Goal: Use online tool/utility: Utilize a website feature to perform a specific function

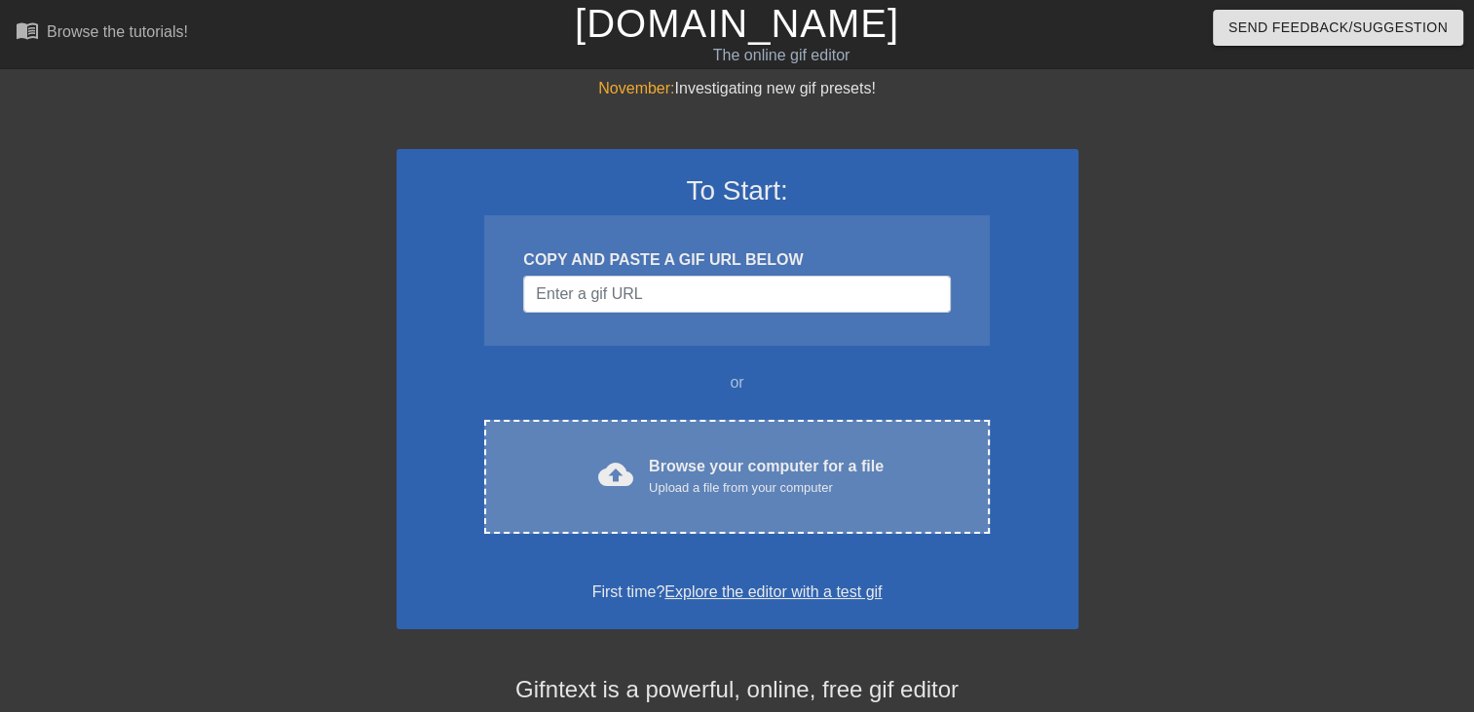
click at [763, 462] on div "Browse your computer for a file Upload a file from your computer" at bounding box center [766, 476] width 235 height 43
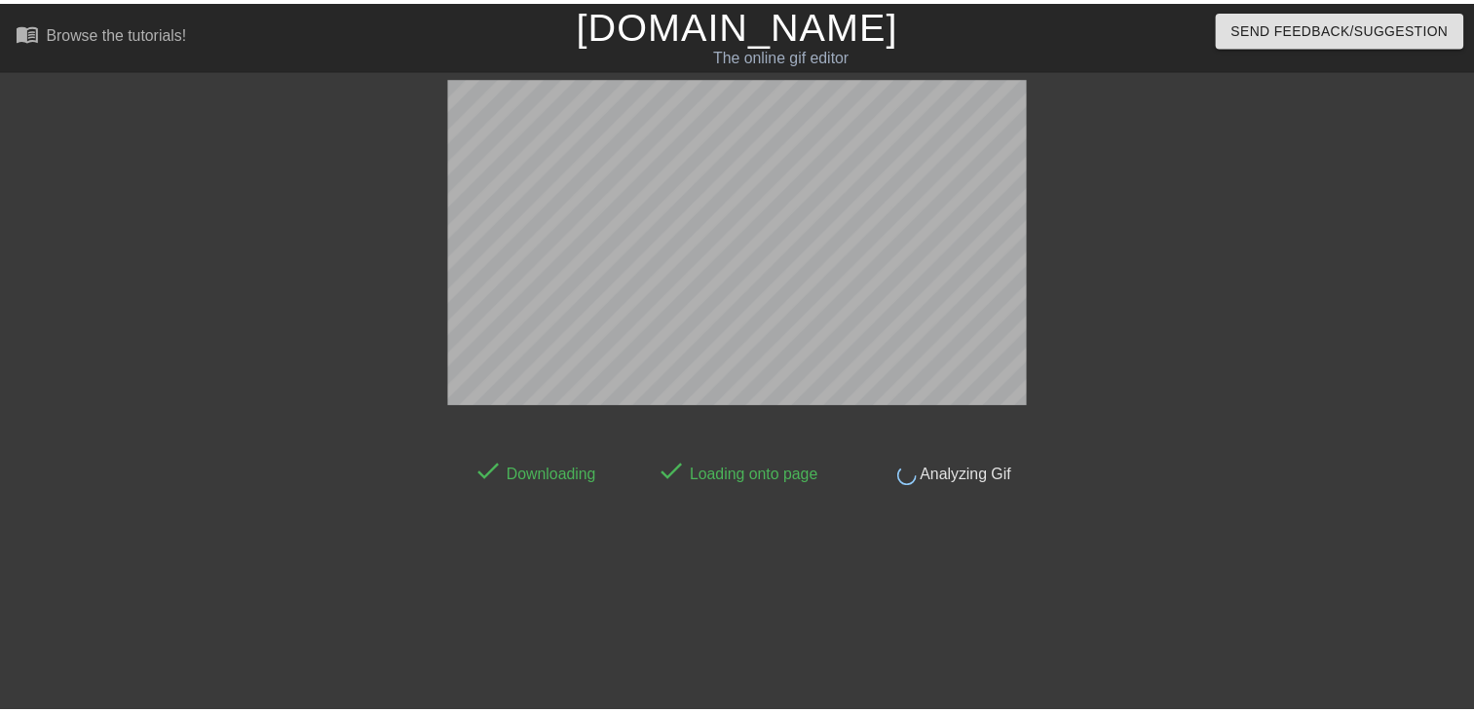
scroll to position [47, 0]
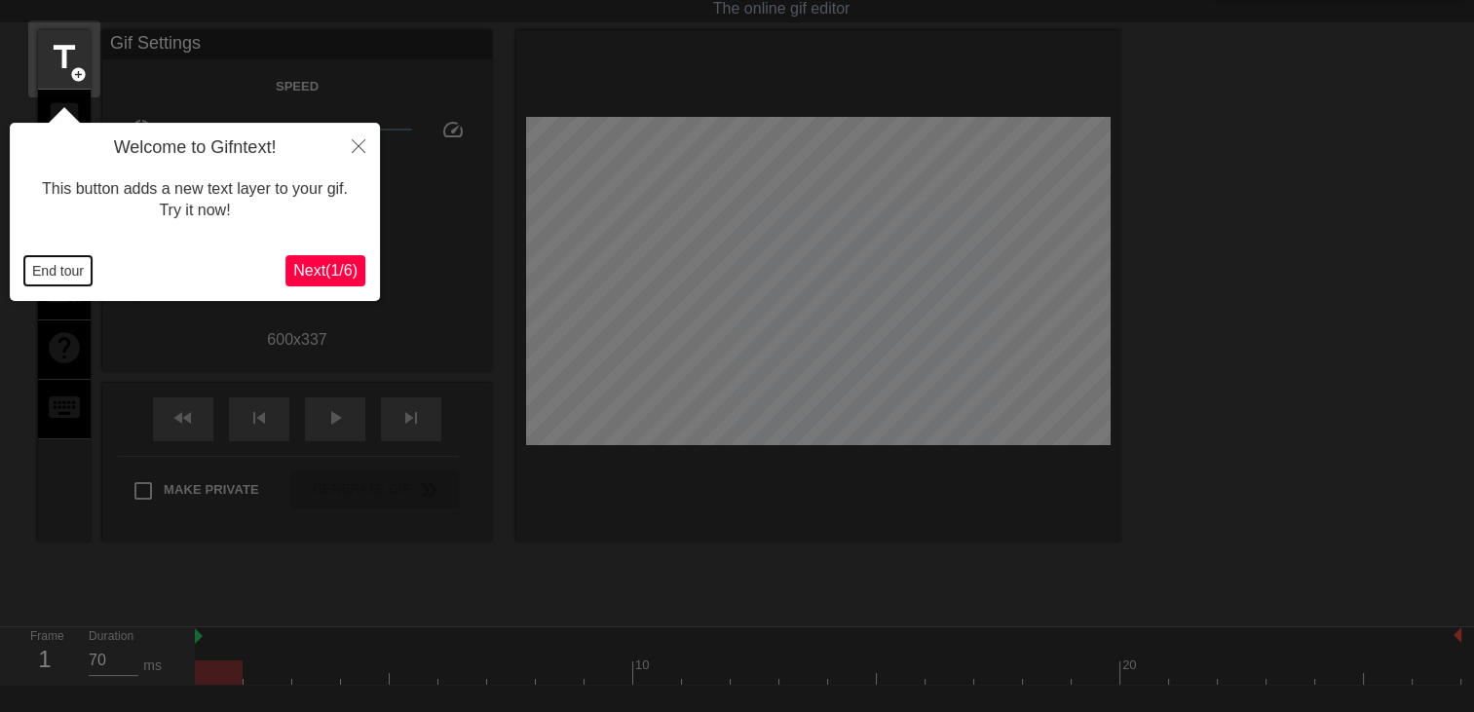
click at [58, 273] on button "End tour" at bounding box center [57, 270] width 67 height 29
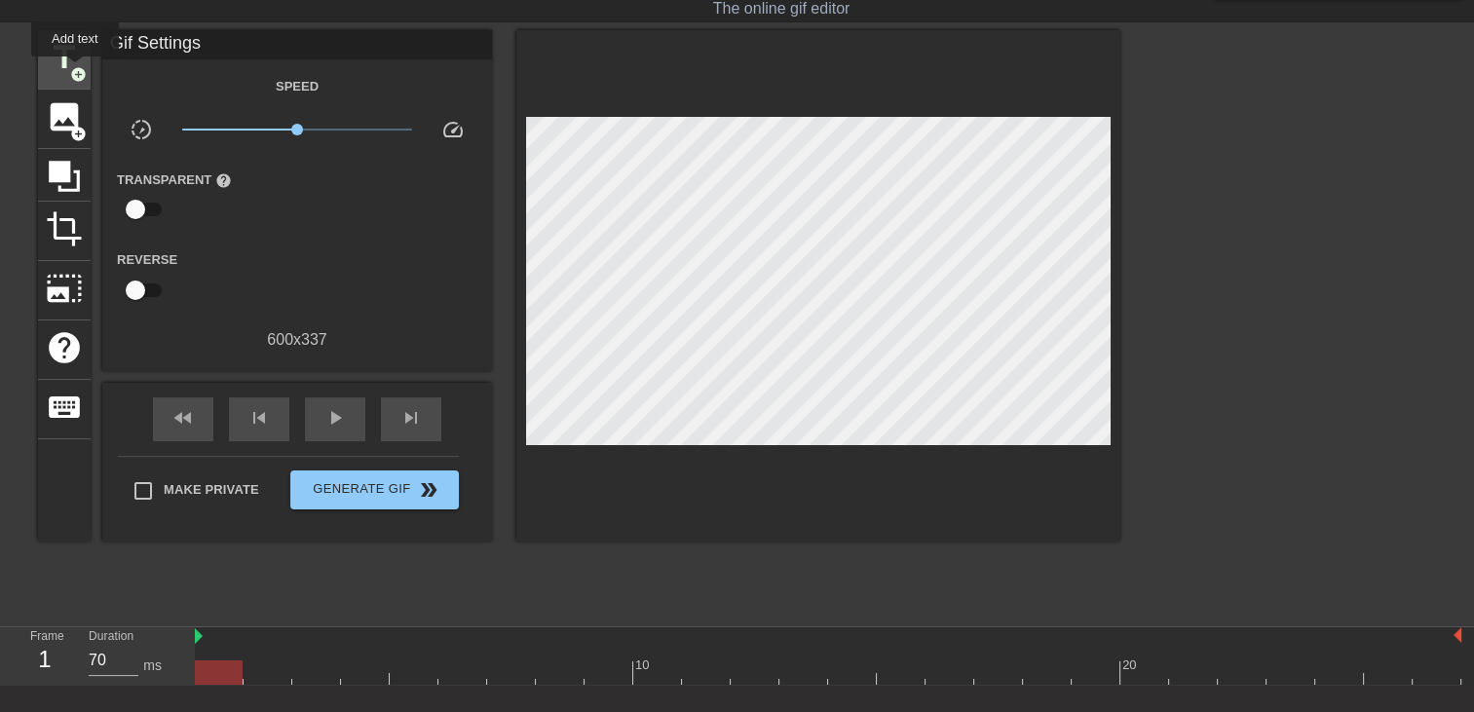
click at [74, 67] on span "add_circle" at bounding box center [78, 74] width 17 height 17
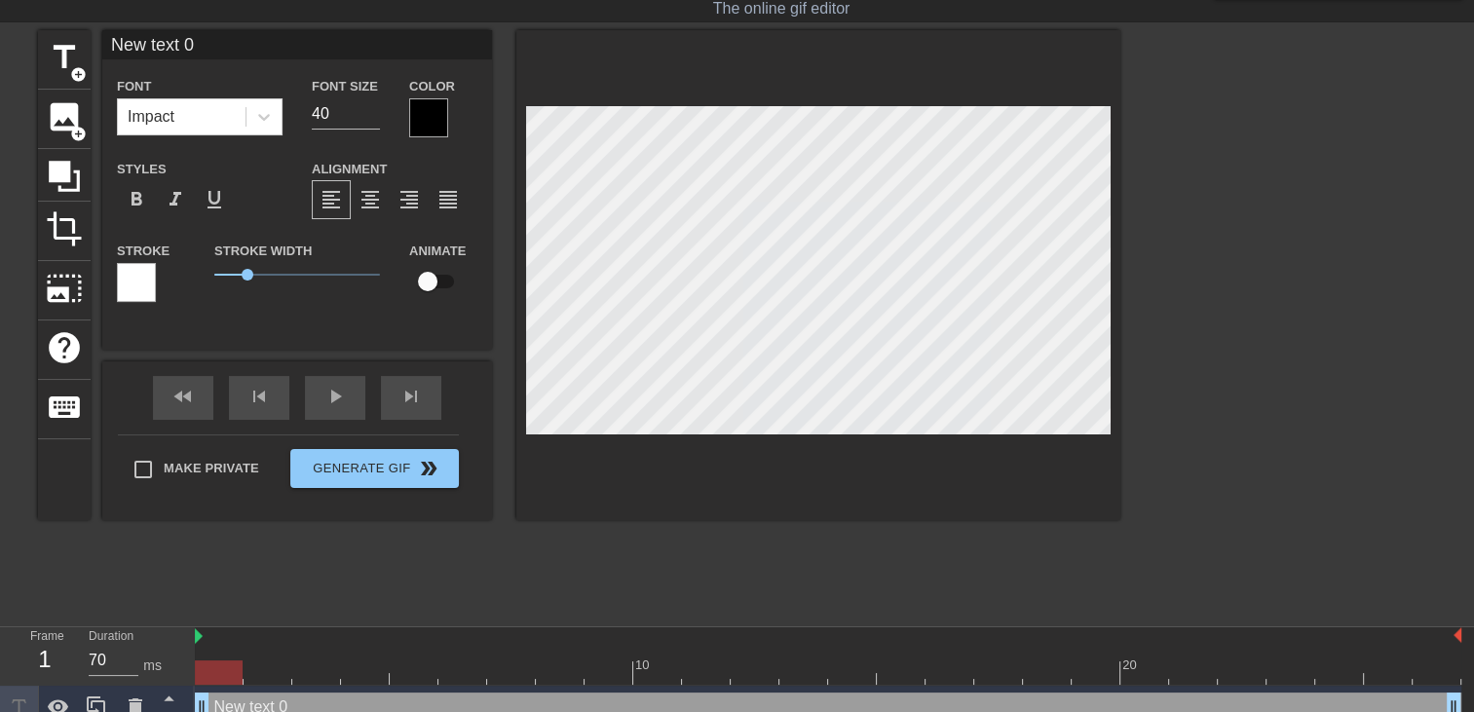
scroll to position [67, 0]
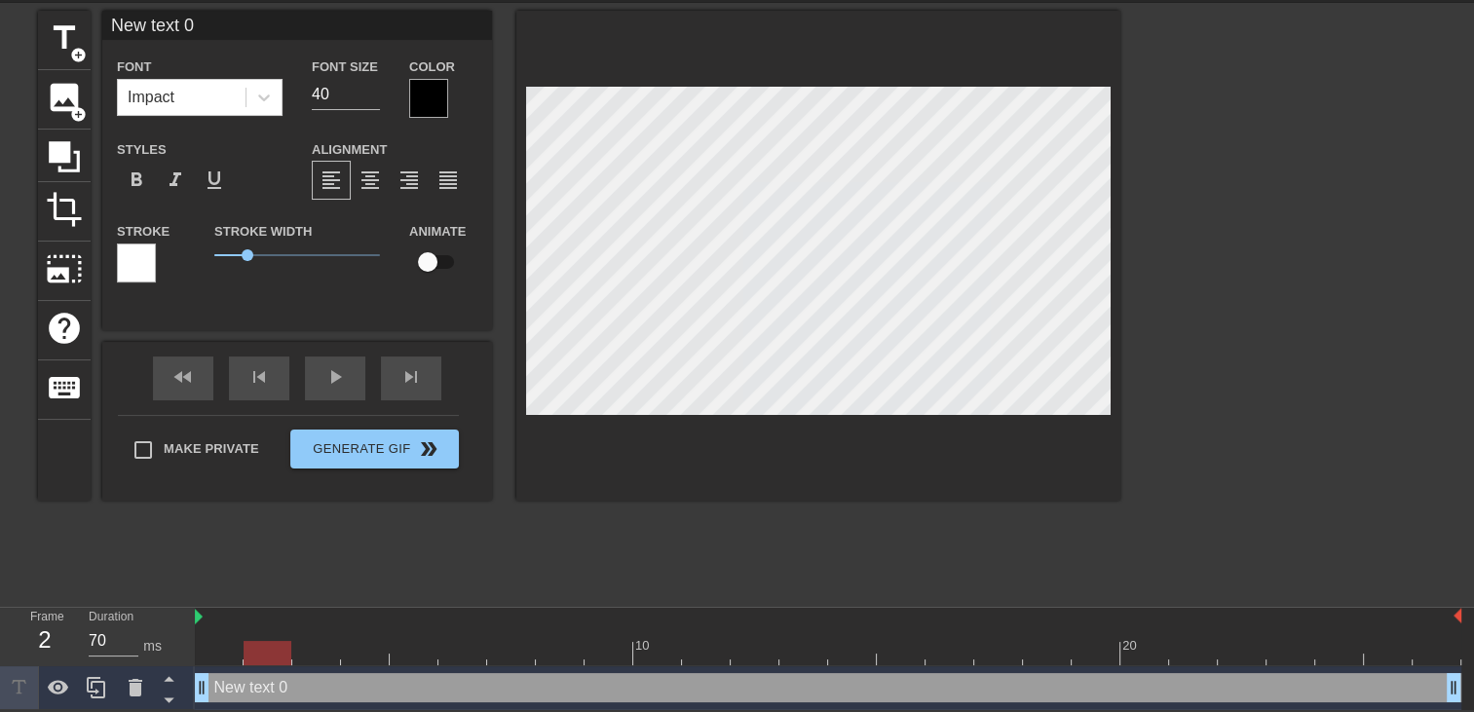
drag, startPoint x: 239, startPoint y: 650, endPoint x: 296, endPoint y: 653, distance: 57.6
click at [291, 653] on div at bounding box center [268, 653] width 48 height 24
drag, startPoint x: 296, startPoint y: 653, endPoint x: 474, endPoint y: 486, distance: 243.3
click at [317, 657] on div at bounding box center [316, 653] width 48 height 24
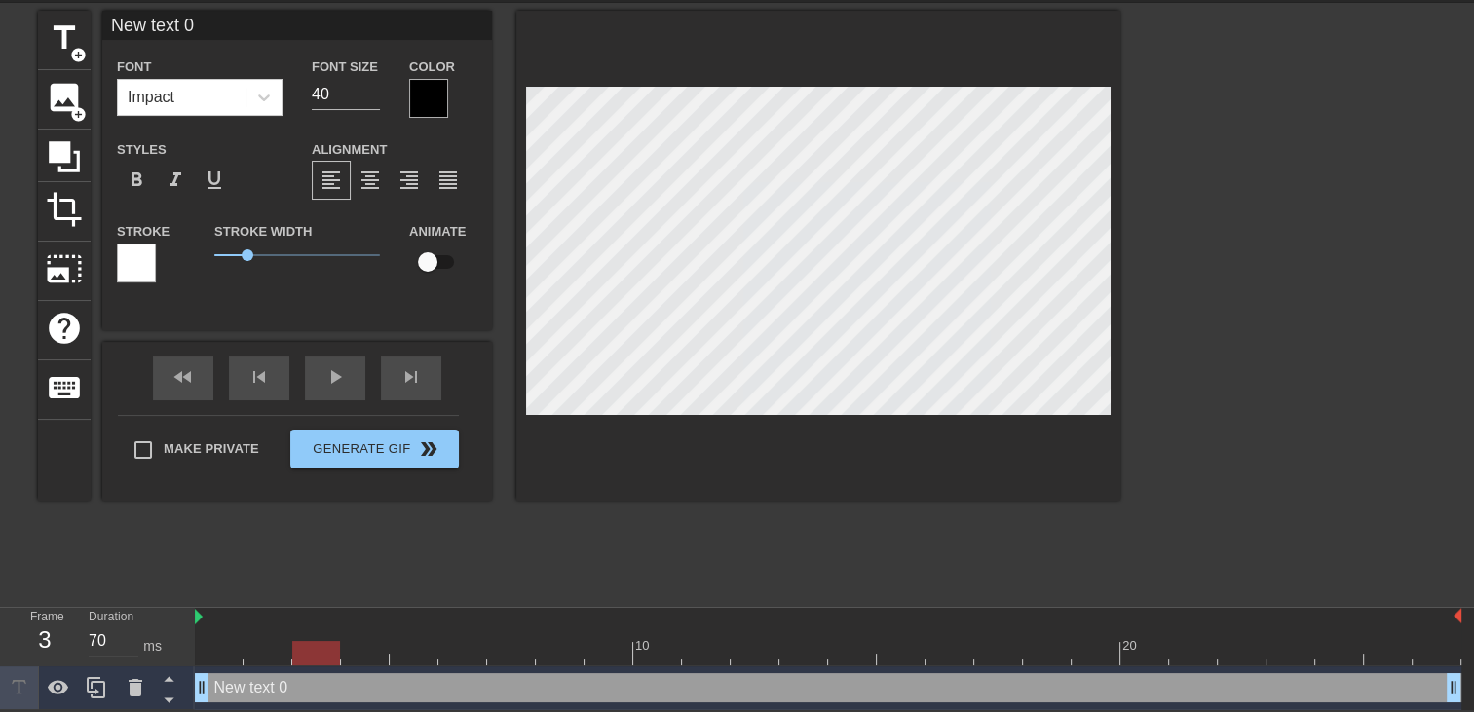
type input "W"
type textarea "W"
type input "Wl"
type textarea "Wl"
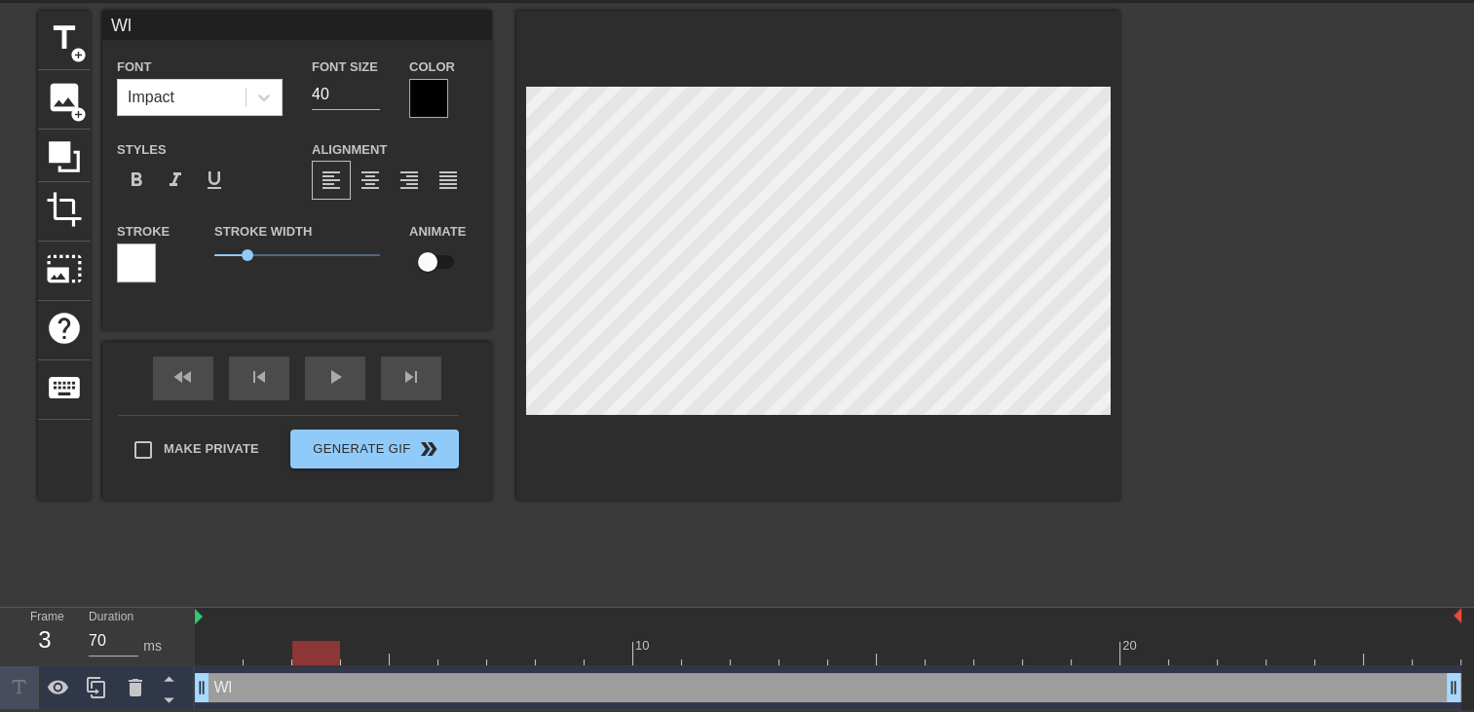
type input "W"
type textarea "W"
type input "We"
type textarea "We"
type input "Wel"
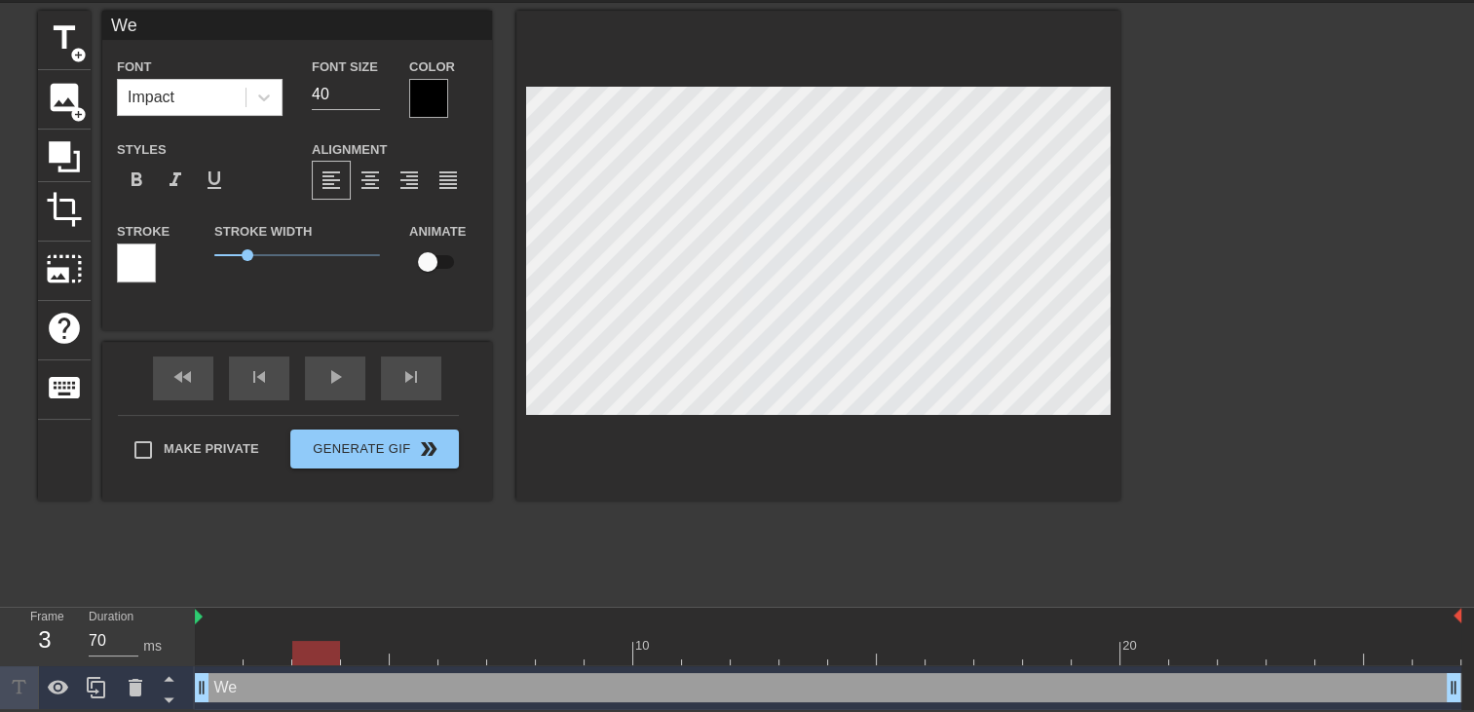
type textarea "Wel"
type input "Welc"
type textarea "Welc"
type input "Welco"
type textarea "Welco"
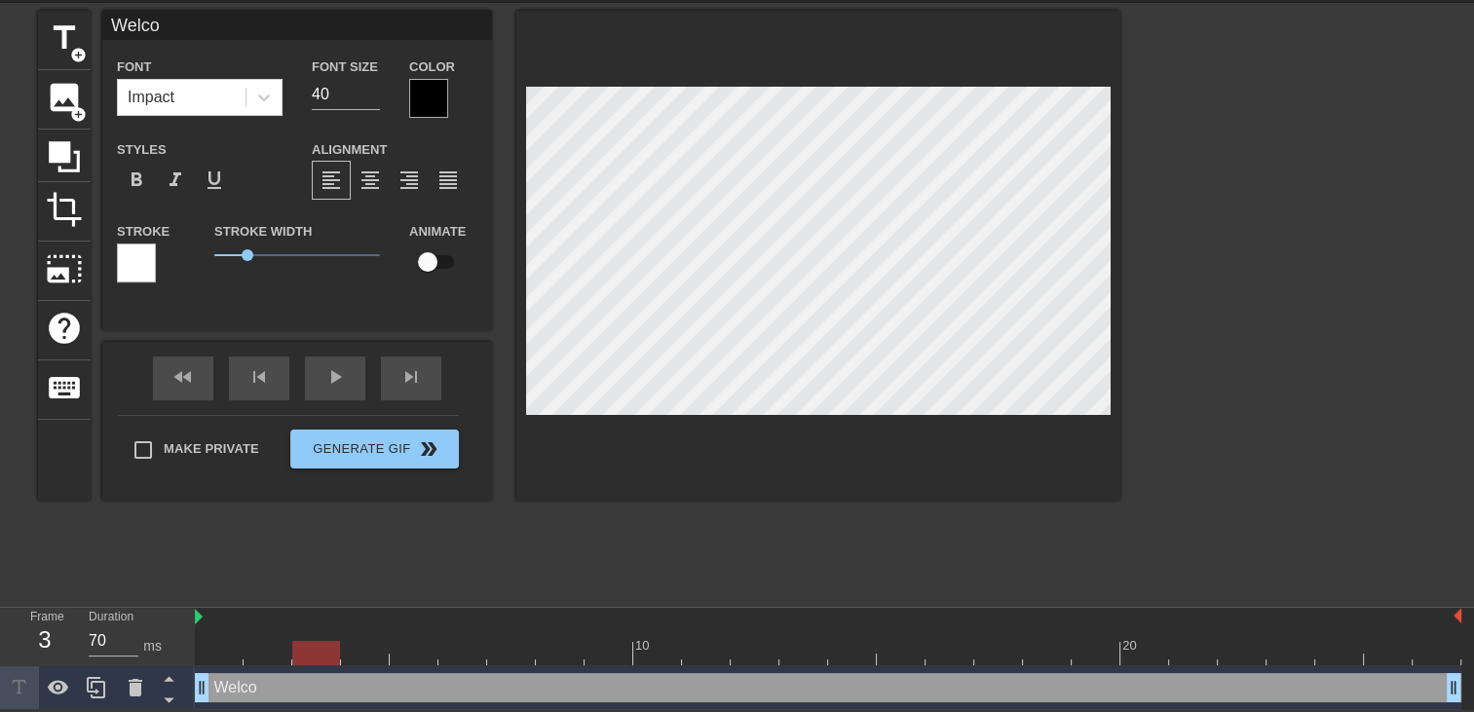
type input "Welcom"
type textarea "Welcom"
type input "Welcome"
type textarea "Welcome"
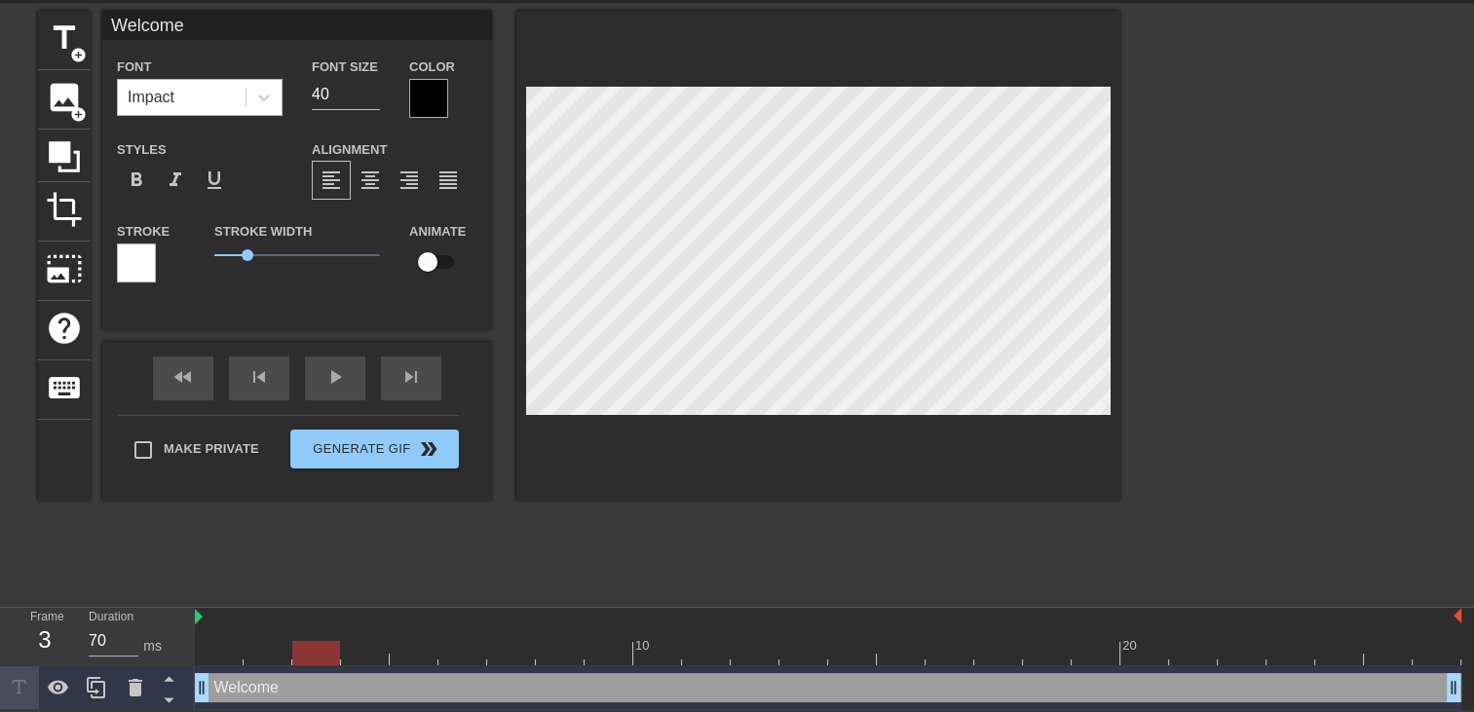
click at [244, 89] on div "Impact" at bounding box center [182, 97] width 128 height 35
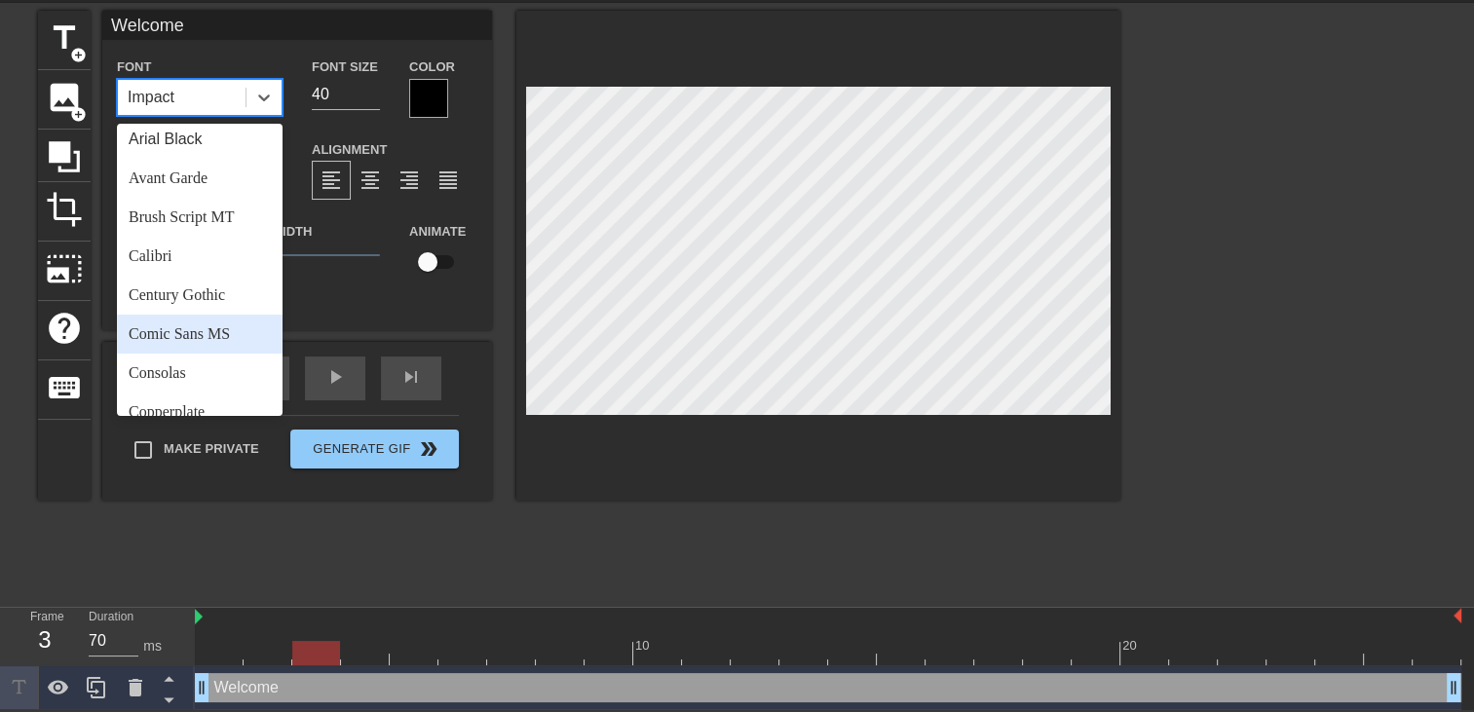
scroll to position [0, 0]
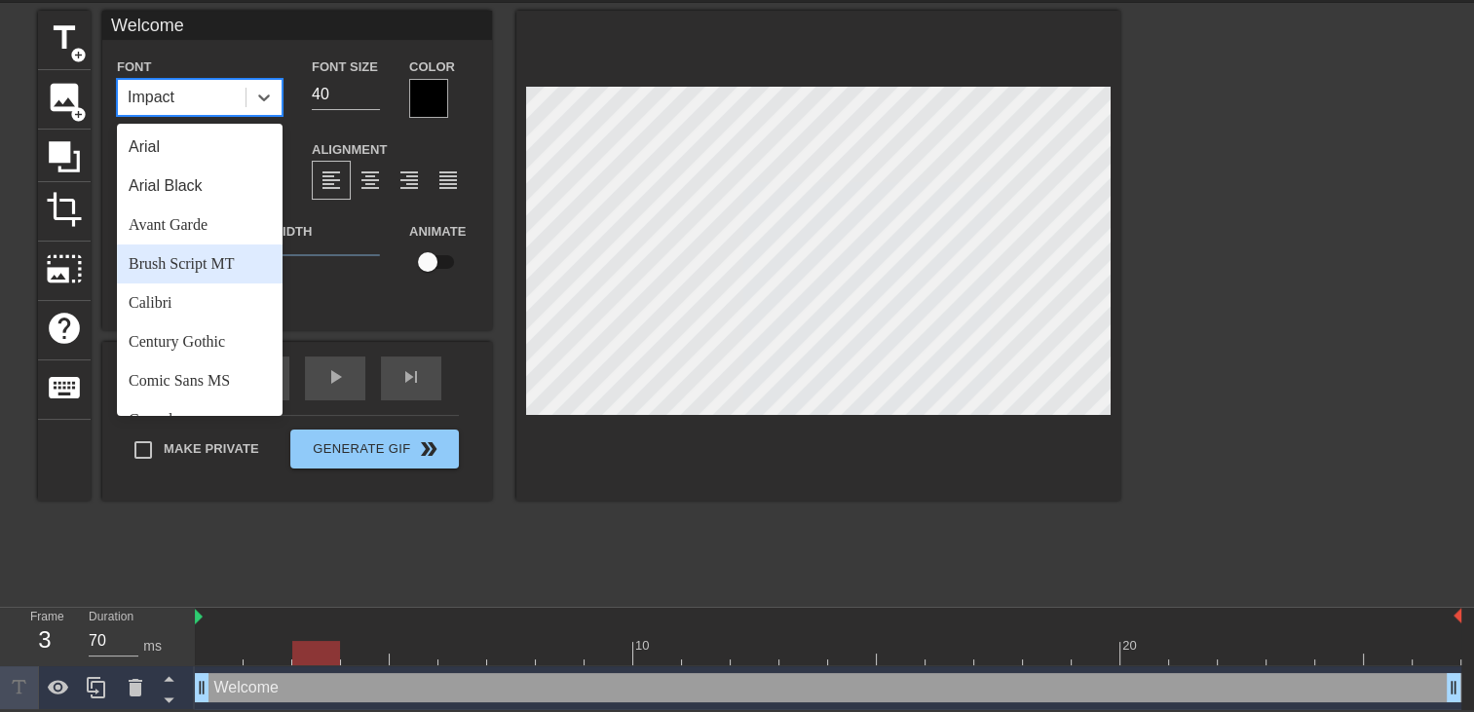
click at [208, 267] on div "Brush Script MT" at bounding box center [200, 264] width 166 height 39
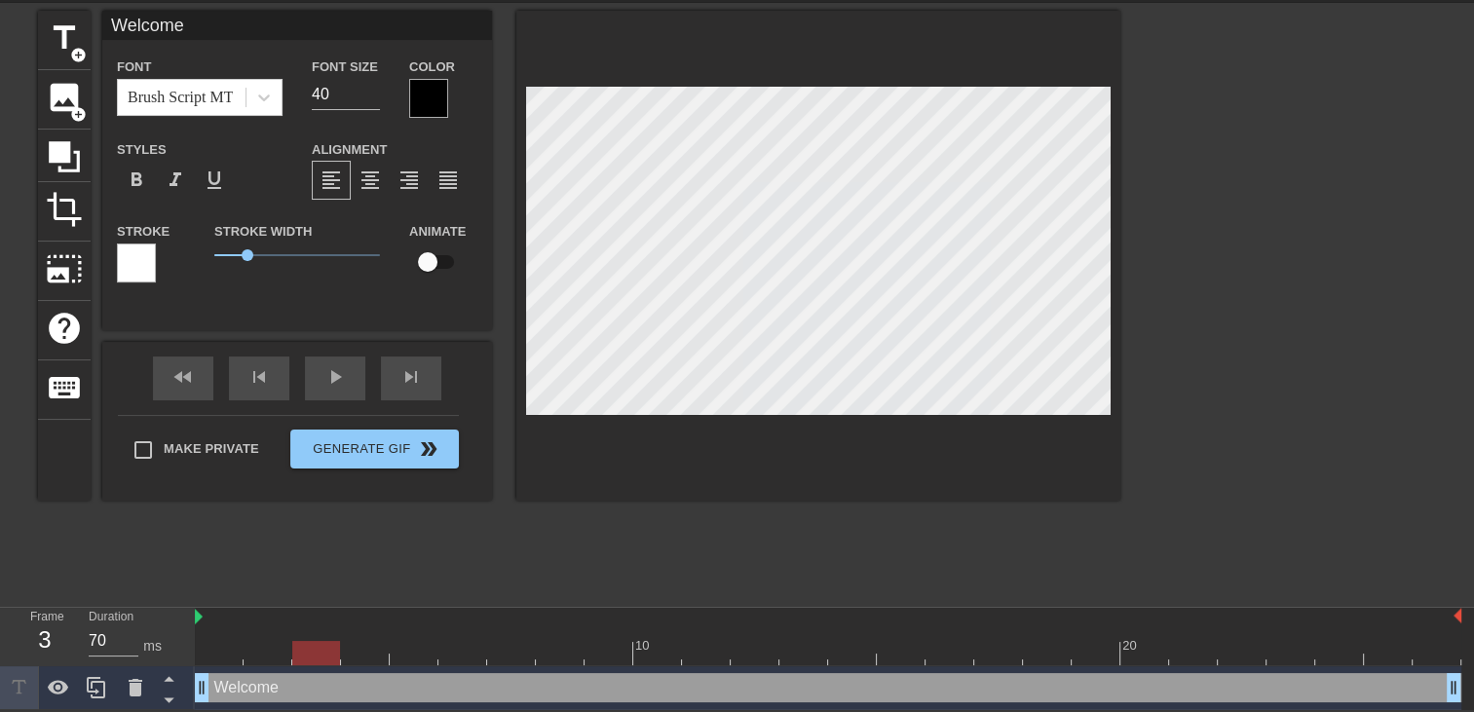
scroll to position [2, 4]
click at [320, 91] on input "40" at bounding box center [346, 94] width 68 height 31
click at [247, 103] on div at bounding box center [264, 97] width 35 height 35
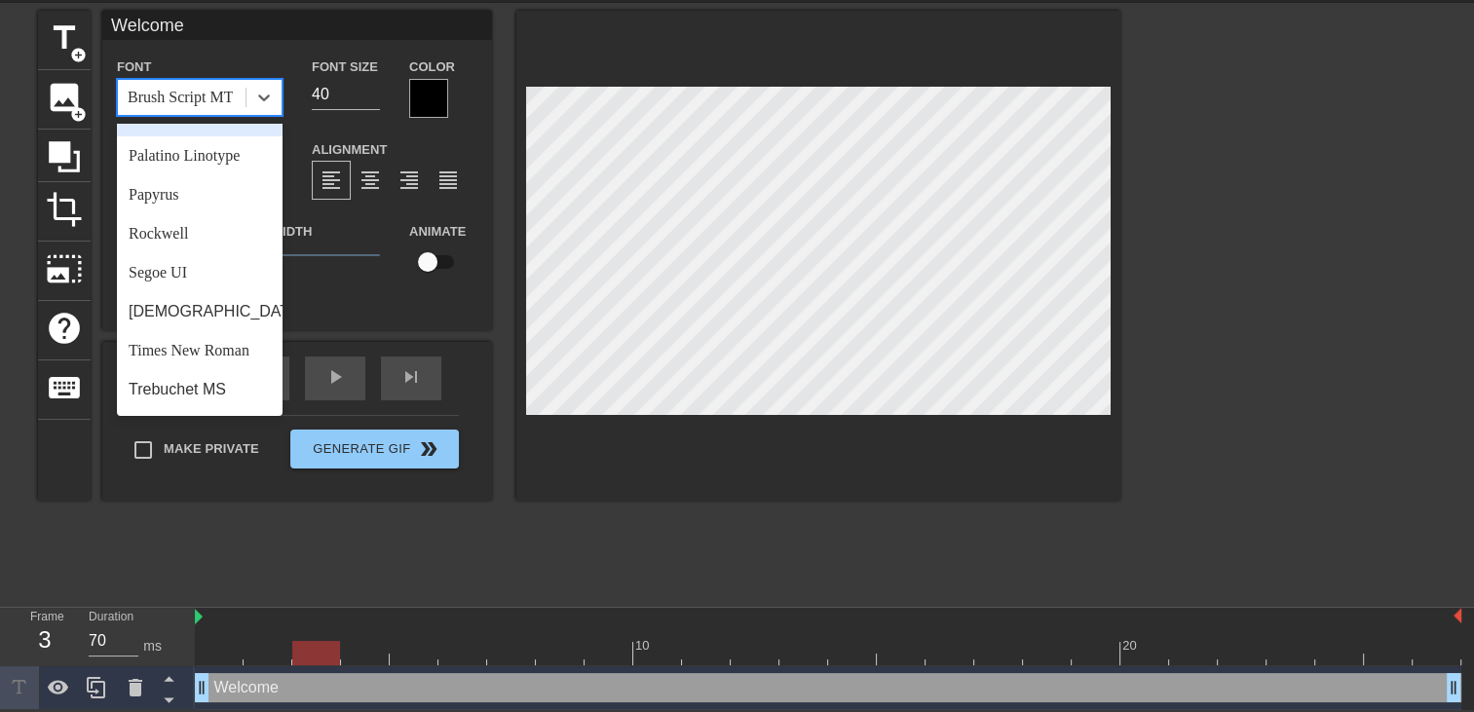
scroll to position [698, 0]
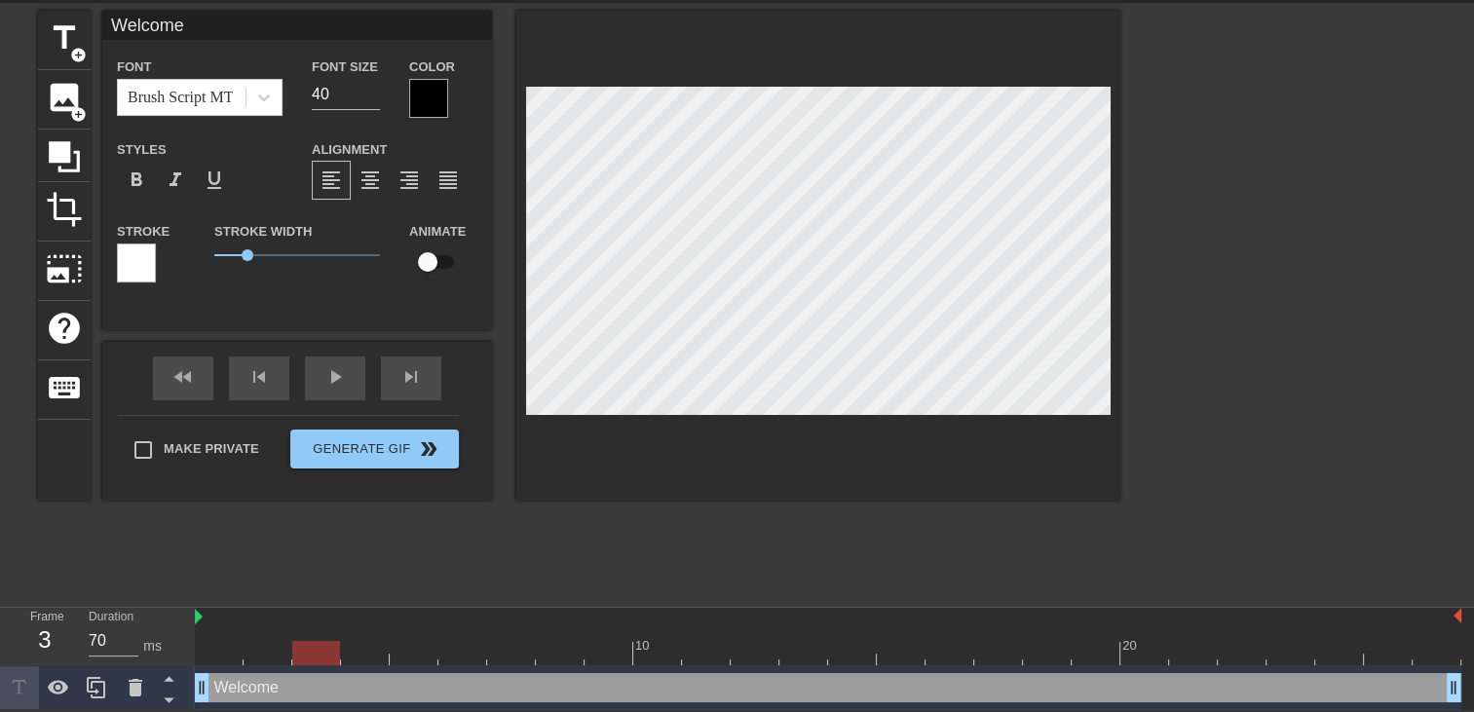
click at [378, 288] on div "Stroke Width 1" at bounding box center [297, 259] width 195 height 81
drag, startPoint x: 243, startPoint y: 251, endPoint x: 213, endPoint y: 251, distance: 29.2
click at [213, 251] on span "0" at bounding box center [215, 255] width 12 height 12
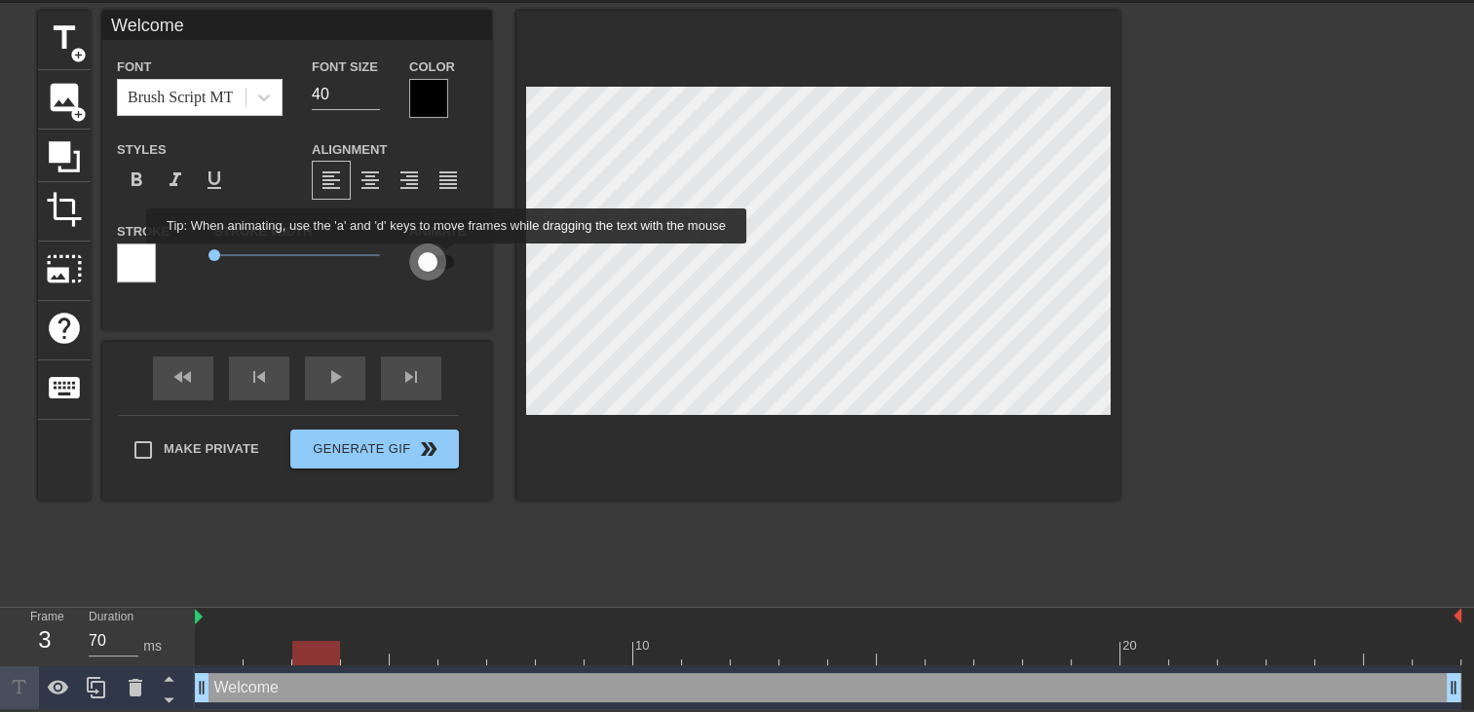
drag, startPoint x: 430, startPoint y: 260, endPoint x: 447, endPoint y: 257, distance: 17.8
click at [447, 257] on input "checkbox" at bounding box center [427, 262] width 111 height 37
checkbox input "true"
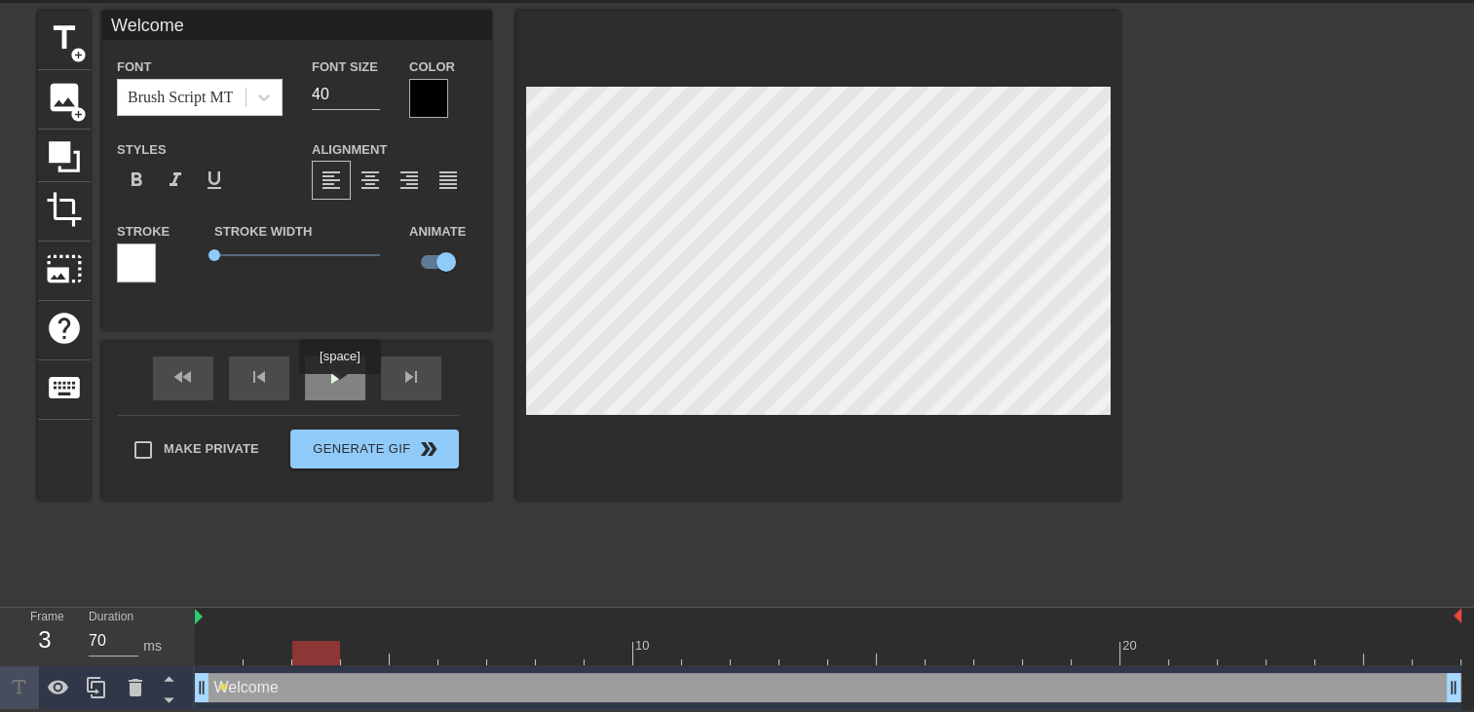
click at [339, 388] on div "play_arrow" at bounding box center [335, 379] width 60 height 44
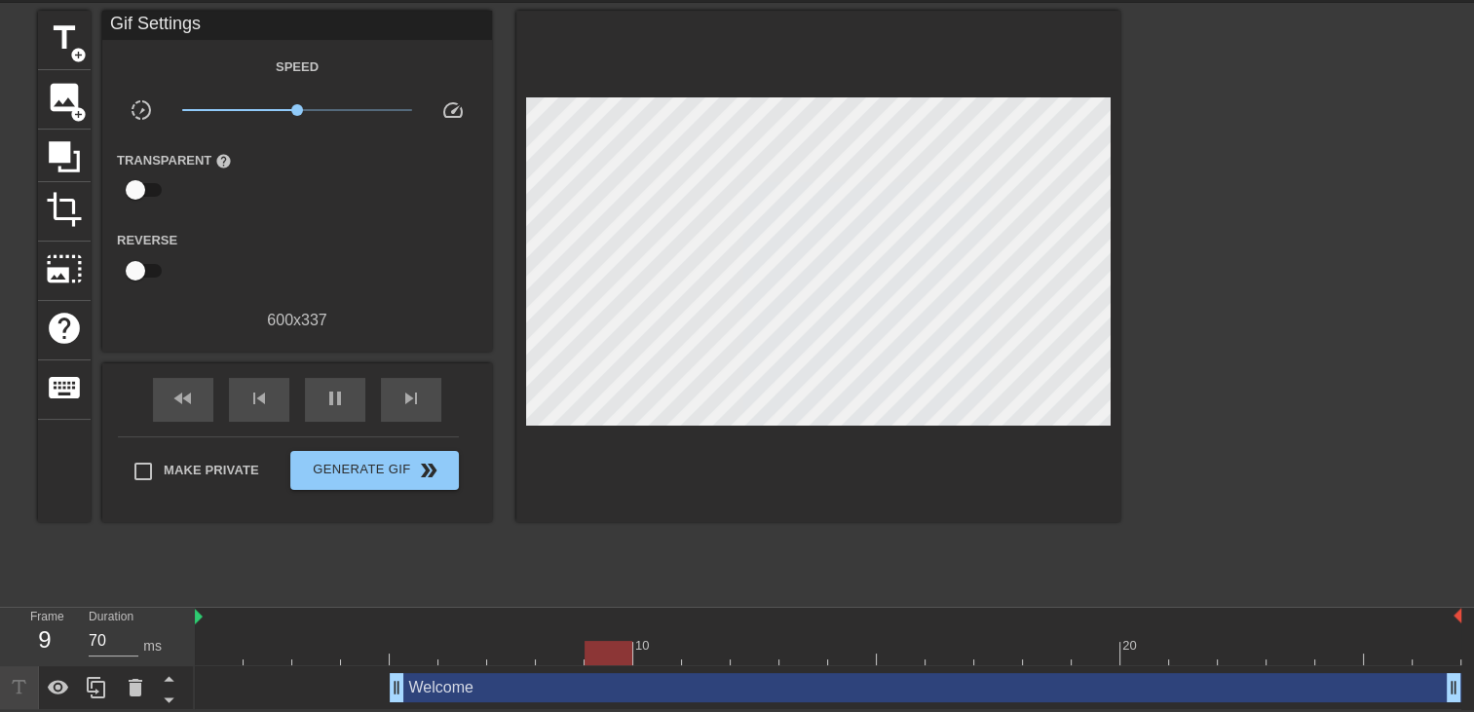
drag, startPoint x: 202, startPoint y: 680, endPoint x: 404, endPoint y: 679, distance: 202.7
click at [409, 688] on div "Welcome drag_handle drag_handle" at bounding box center [926, 687] width 1072 height 29
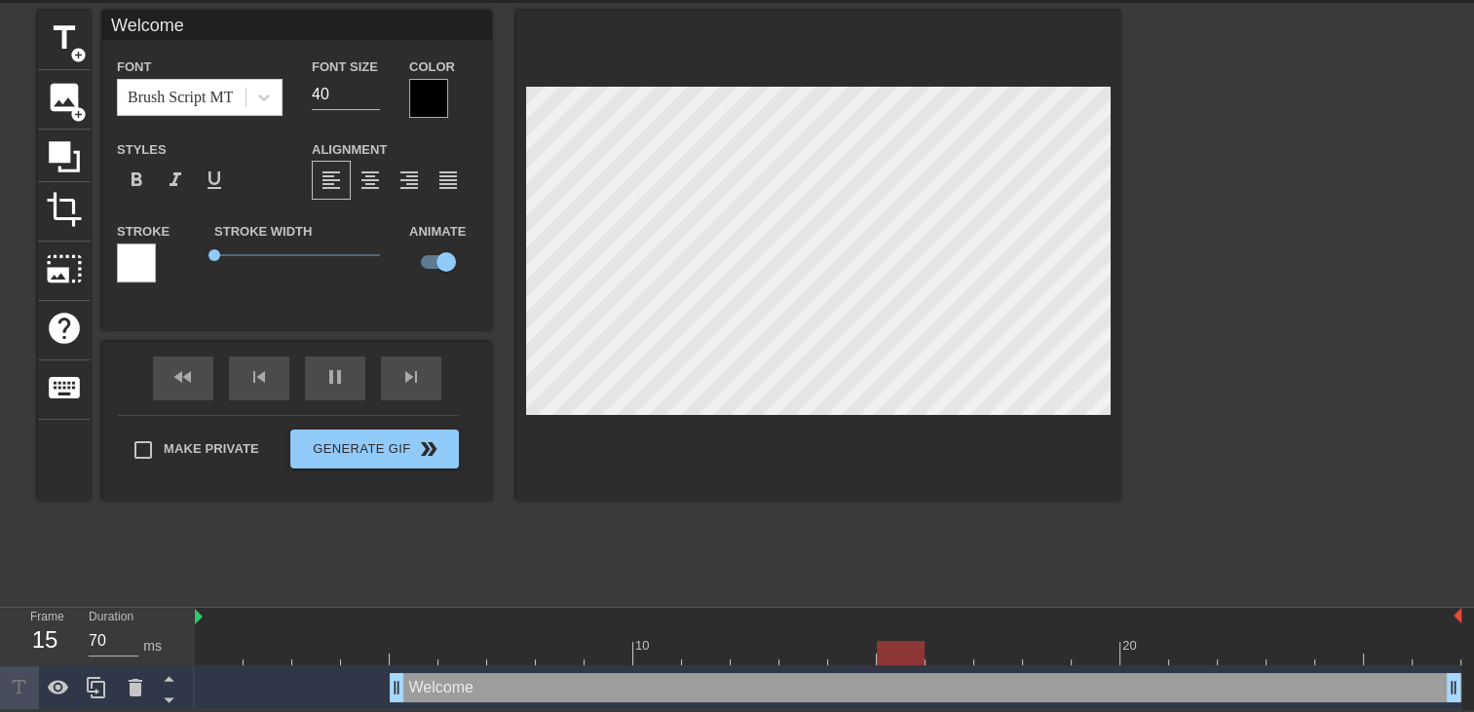
click at [423, 689] on div "Welcome drag_handle drag_handle" at bounding box center [926, 687] width 1072 height 29
click at [388, 687] on div "Welcome drag_handle drag_handle" at bounding box center [828, 687] width 1267 height 29
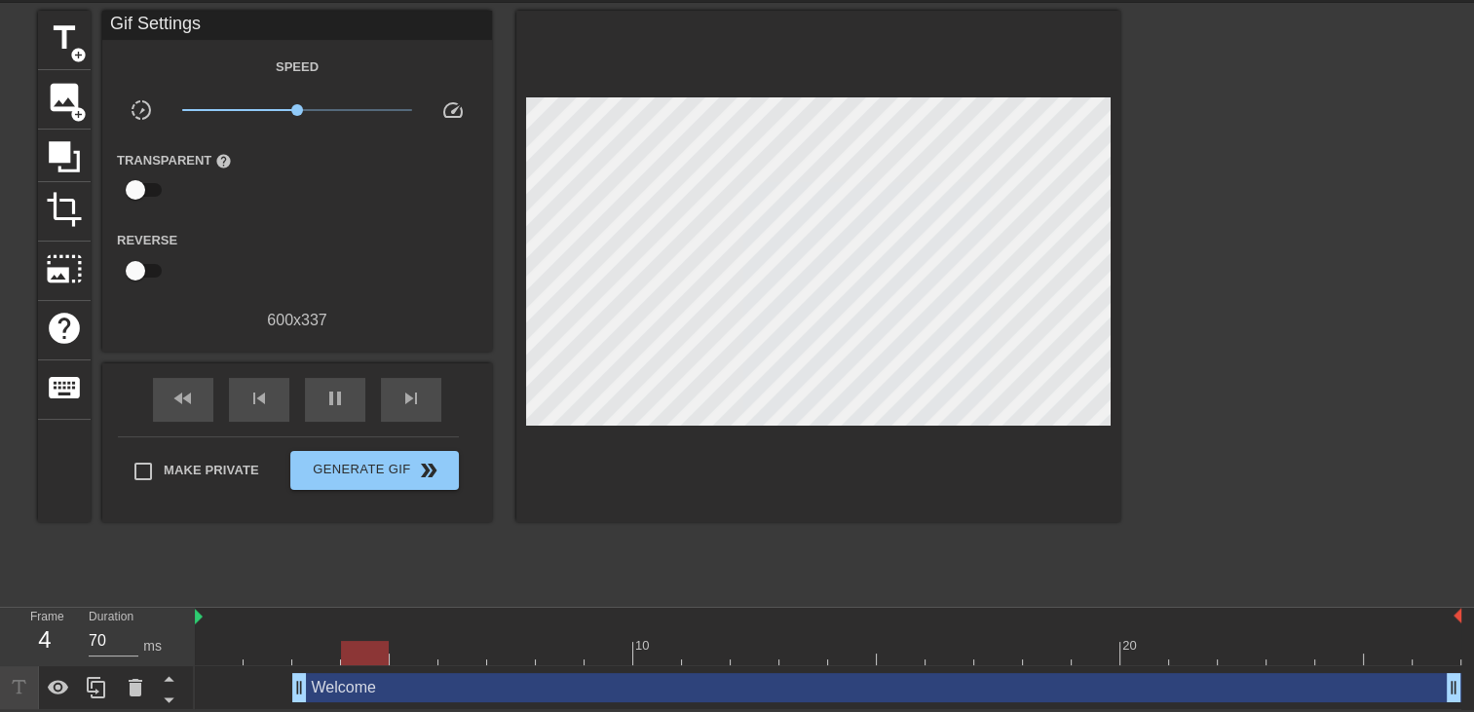
drag, startPoint x: 395, startPoint y: 687, endPoint x: 306, endPoint y: 688, distance: 88.7
